Goal: Transaction & Acquisition: Purchase product/service

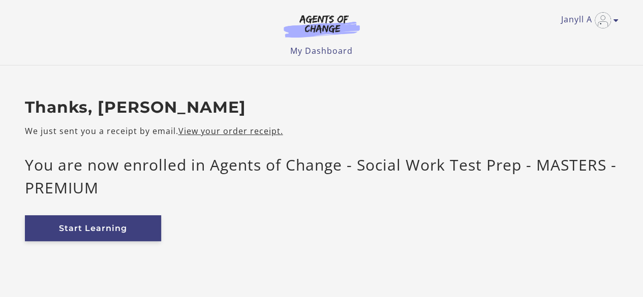
click at [84, 224] on link "Start Learning" at bounding box center [93, 228] width 136 height 26
